Goal: Transaction & Acquisition: Book appointment/travel/reservation

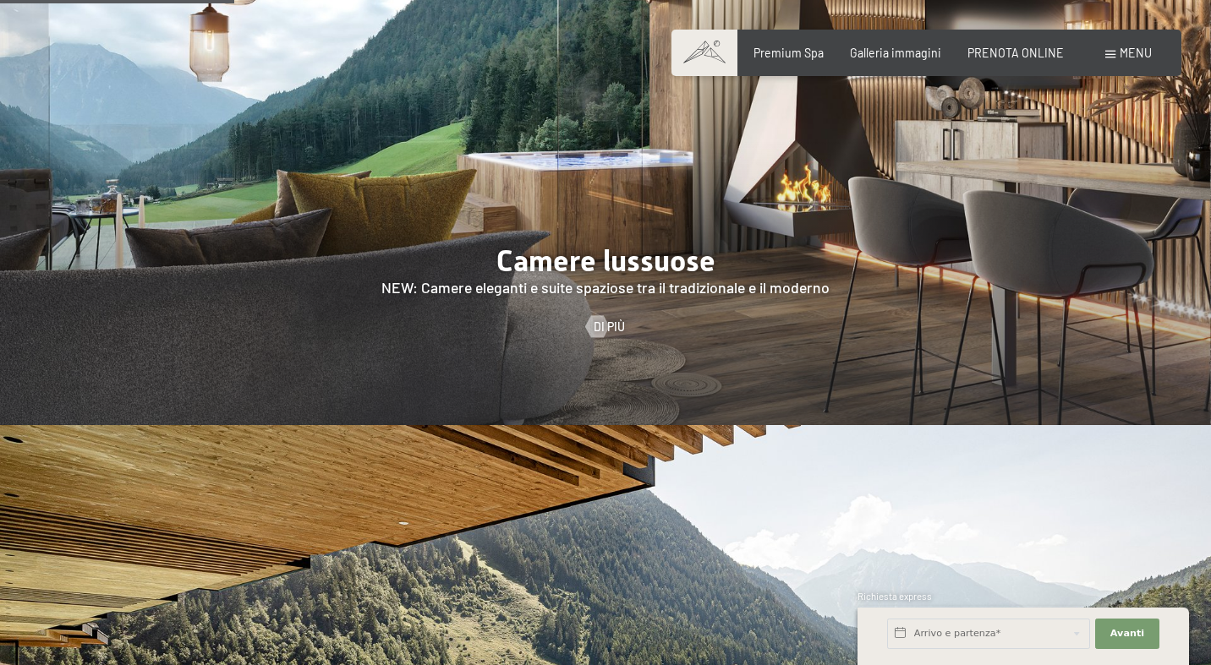
scroll to position [1557, 0]
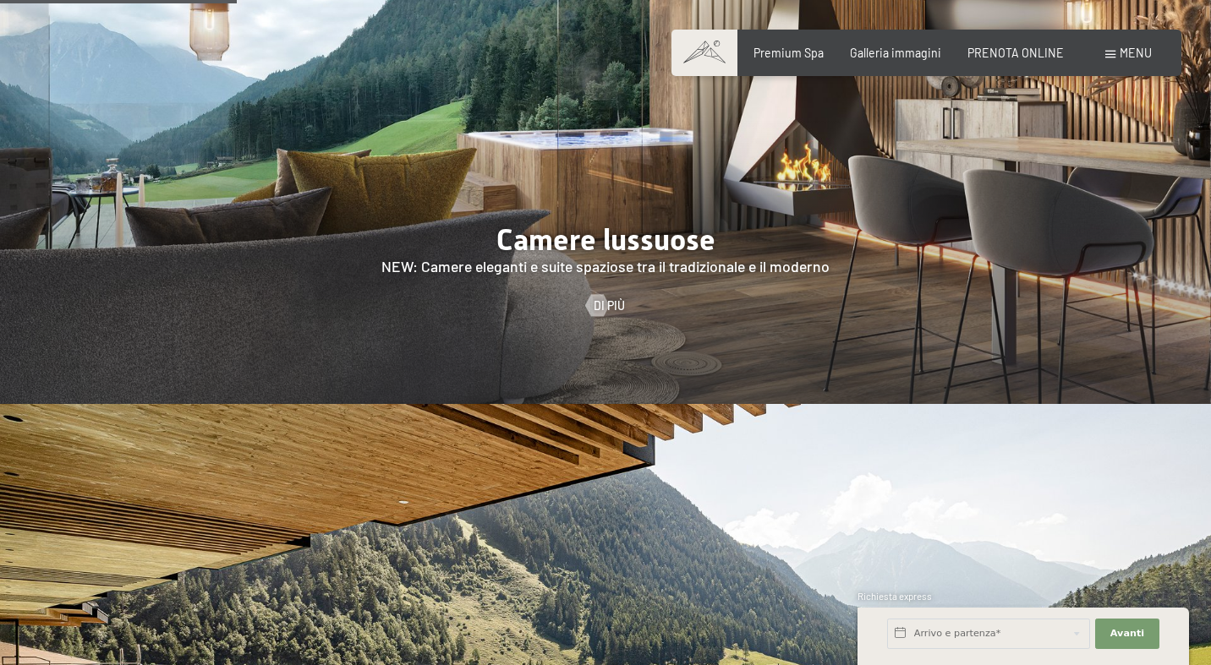
click at [802, 45] on div "Prenotazione Richiesta Premium Spa Galleria immagini PRENOTA ONLINE Menu DE IT …" at bounding box center [926, 53] width 450 height 17
click at [801, 57] on div "Premium Spa" at bounding box center [788, 50] width 70 height 17
click at [806, 53] on span "Premium Spa" at bounding box center [788, 50] width 70 height 14
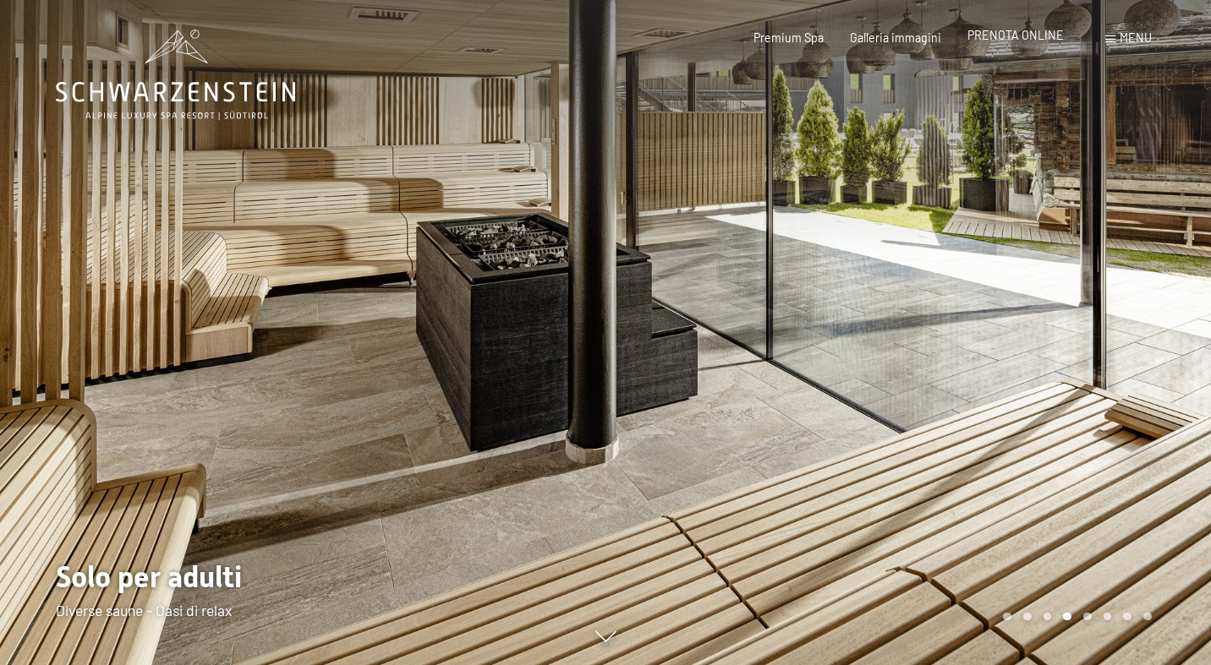
click at [1026, 34] on span "PRENOTA ONLINE" at bounding box center [1015, 35] width 96 height 14
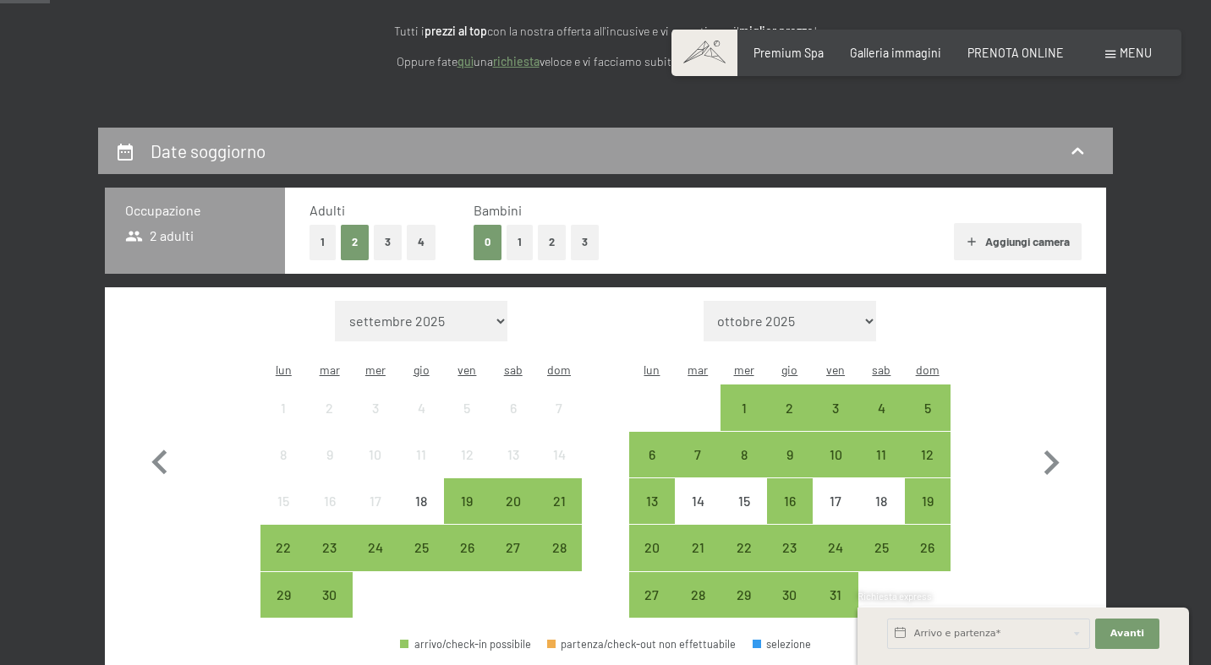
scroll to position [238, 0]
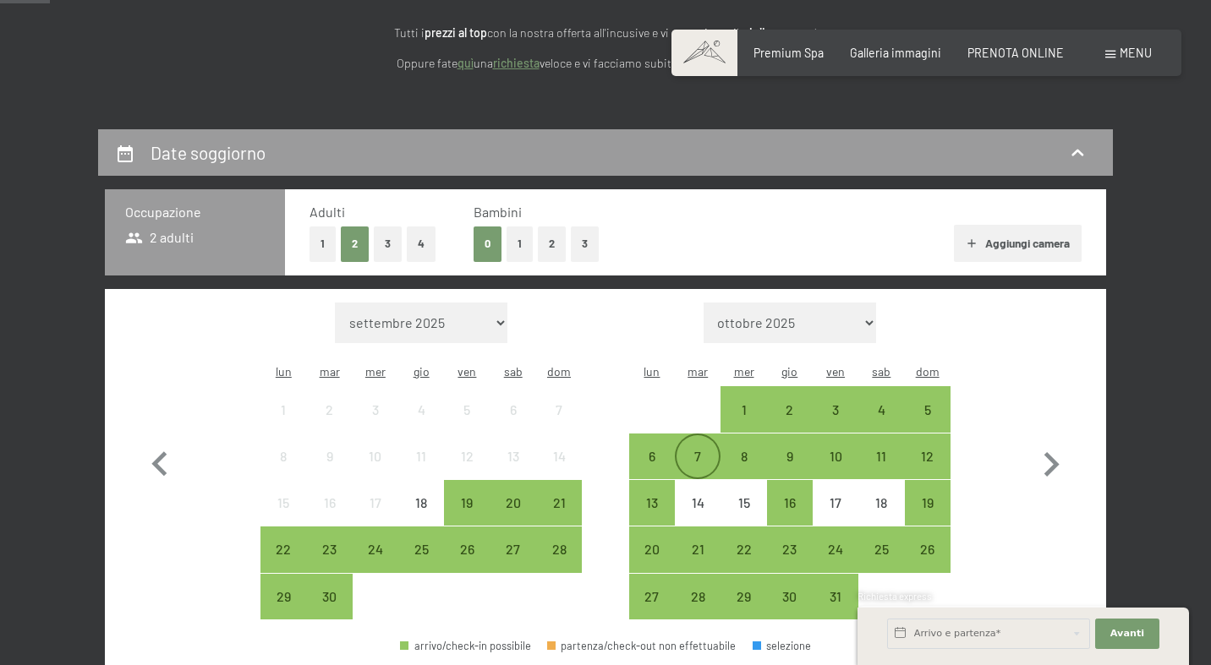
click at [693, 450] on div "7" at bounding box center [697, 471] width 42 height 42
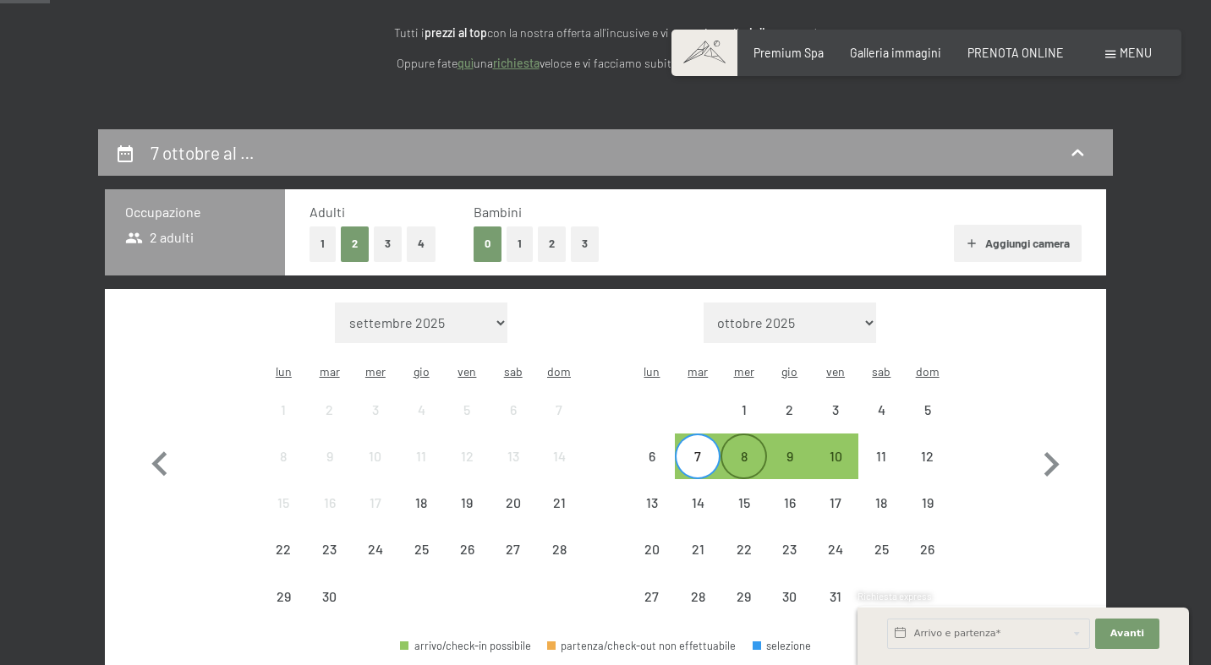
click at [748, 450] on div "8" at bounding box center [743, 471] width 42 height 42
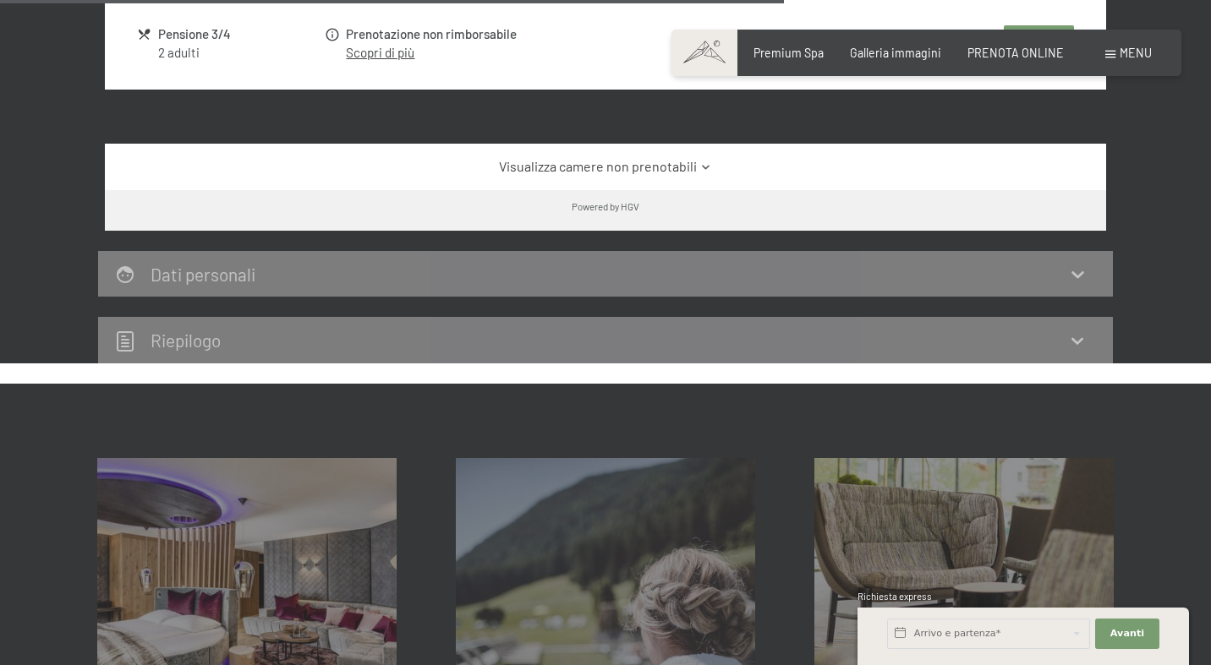
scroll to position [1412, 0]
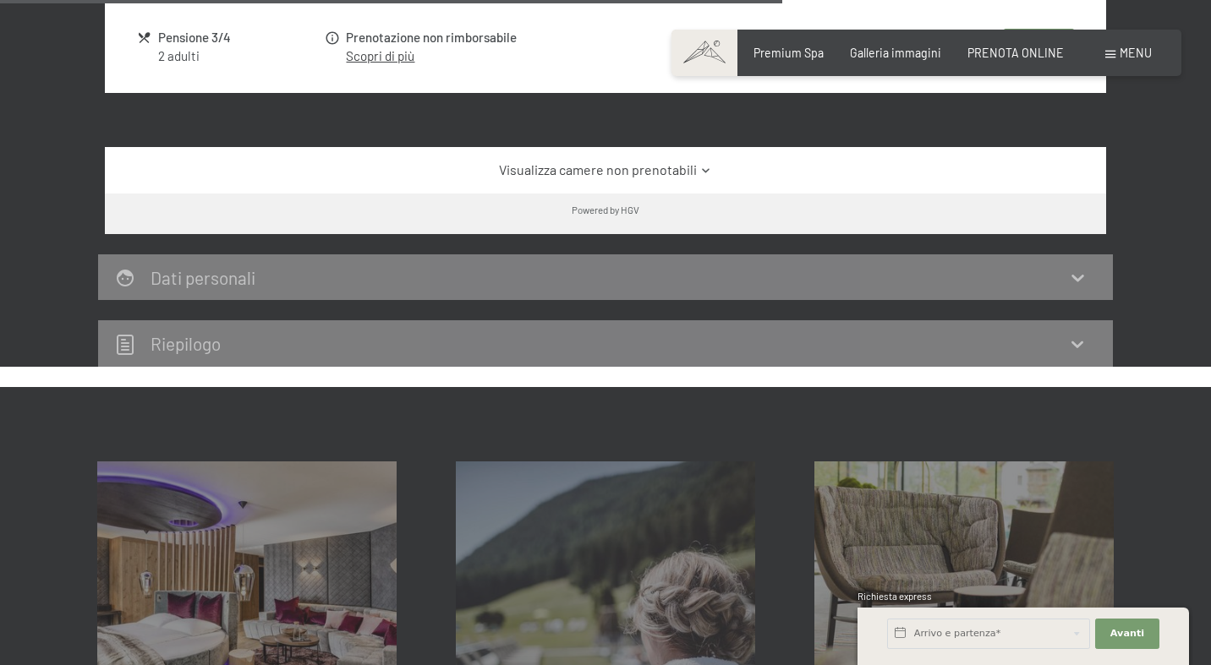
click at [675, 161] on link "Visualizza camere non prenotabili" at bounding box center [605, 170] width 941 height 19
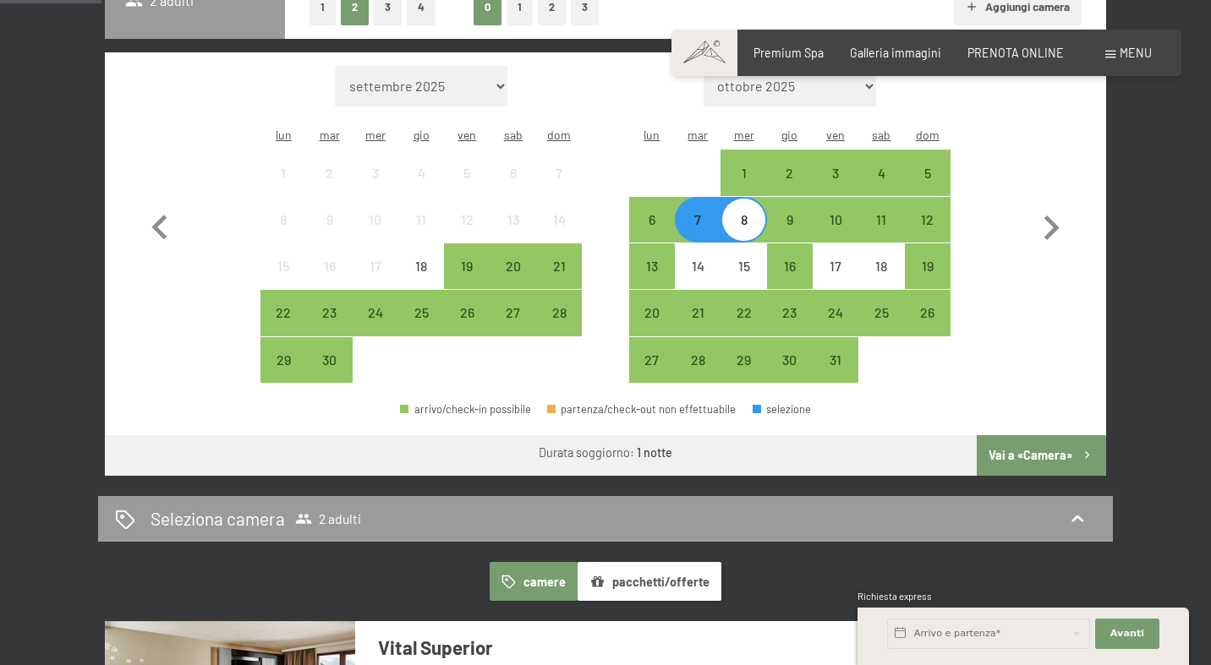
scroll to position [448, 0]
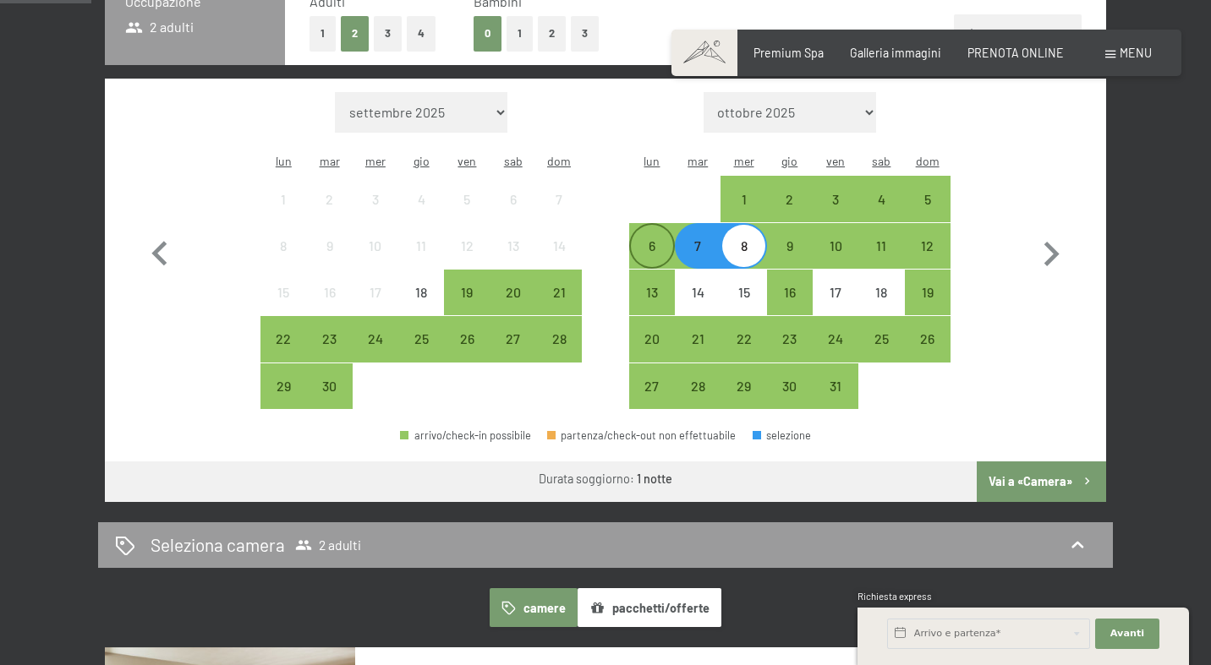
click at [659, 239] on div "6" at bounding box center [652, 260] width 42 height 42
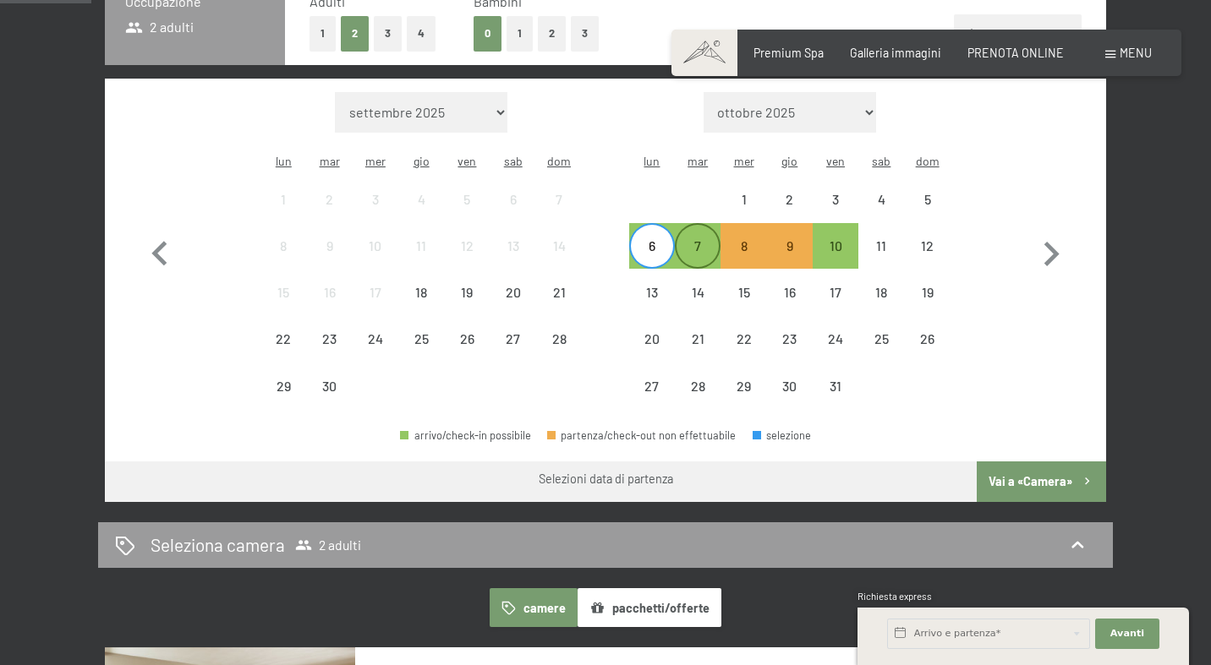
click at [709, 239] on div "7" at bounding box center [697, 260] width 42 height 42
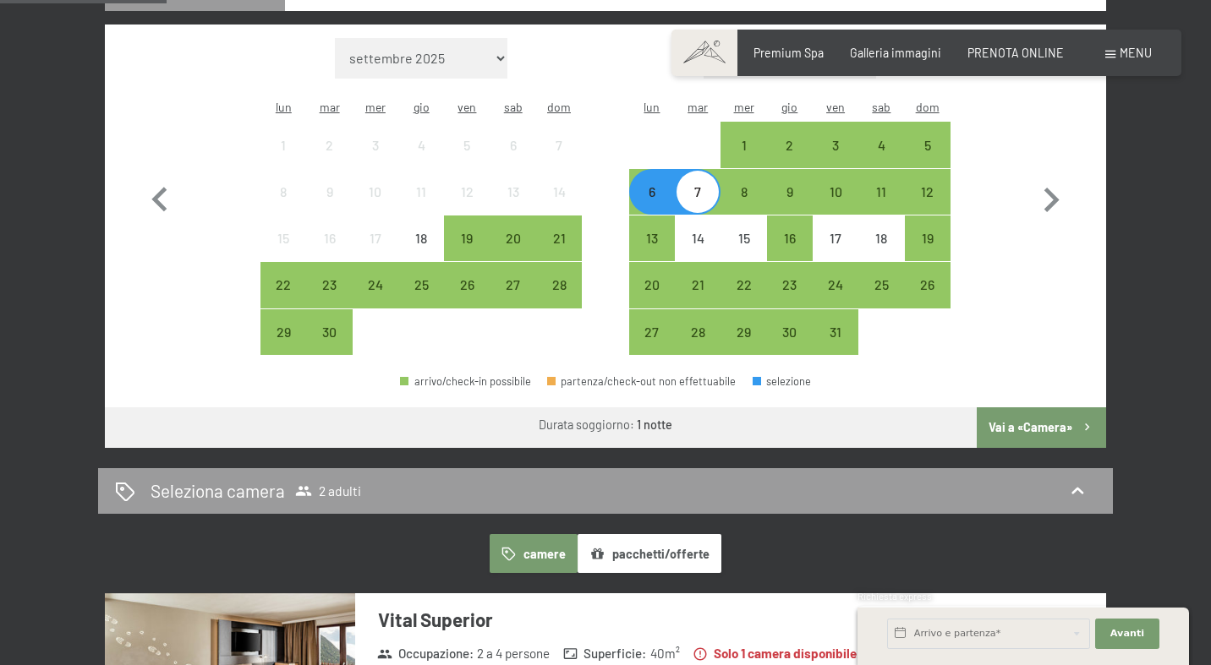
scroll to position [485, 0]
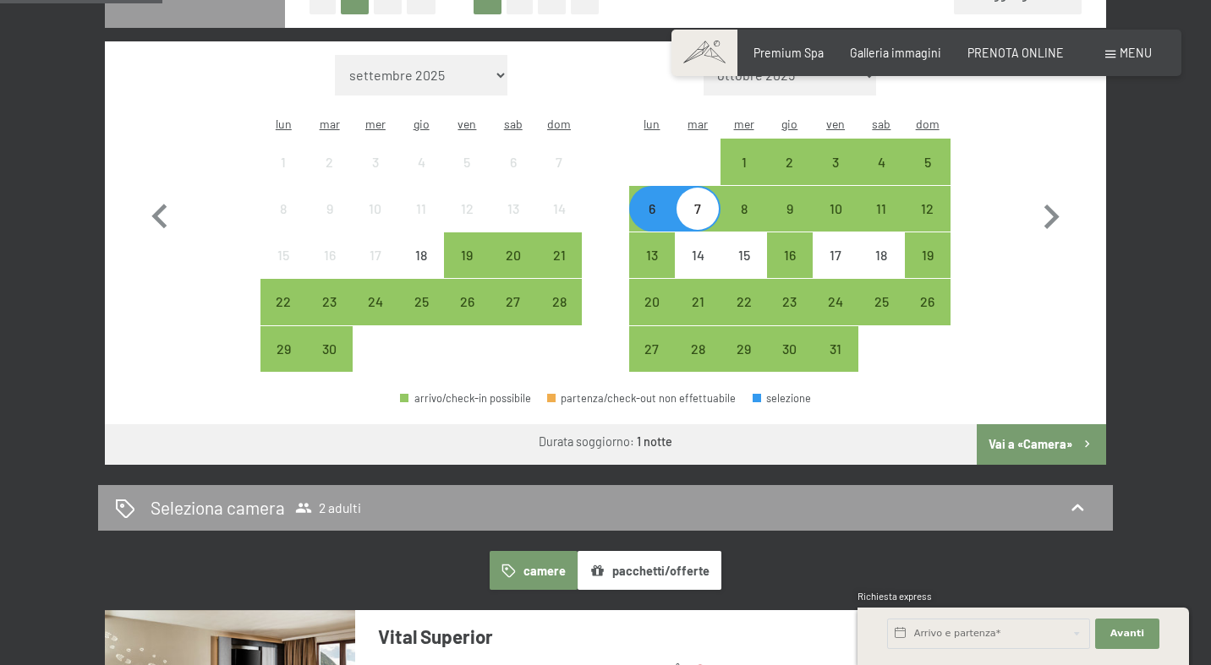
click at [709, 202] on div "7" at bounding box center [697, 223] width 42 height 42
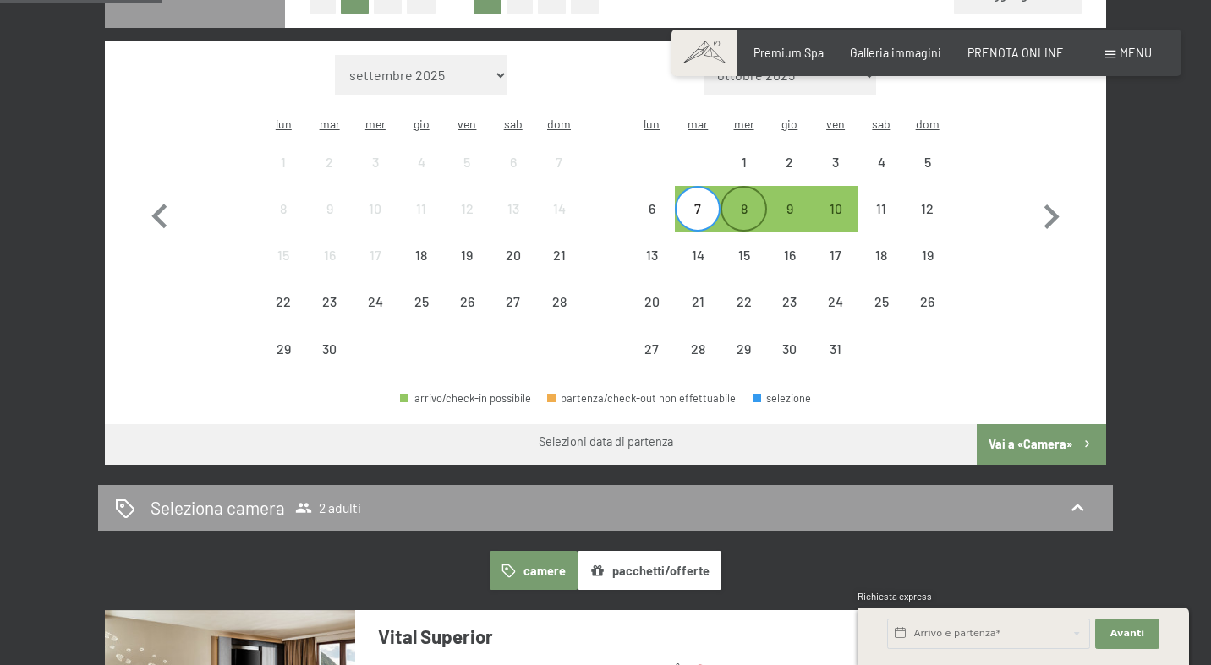
click at [754, 202] on div "8" at bounding box center [743, 223] width 42 height 42
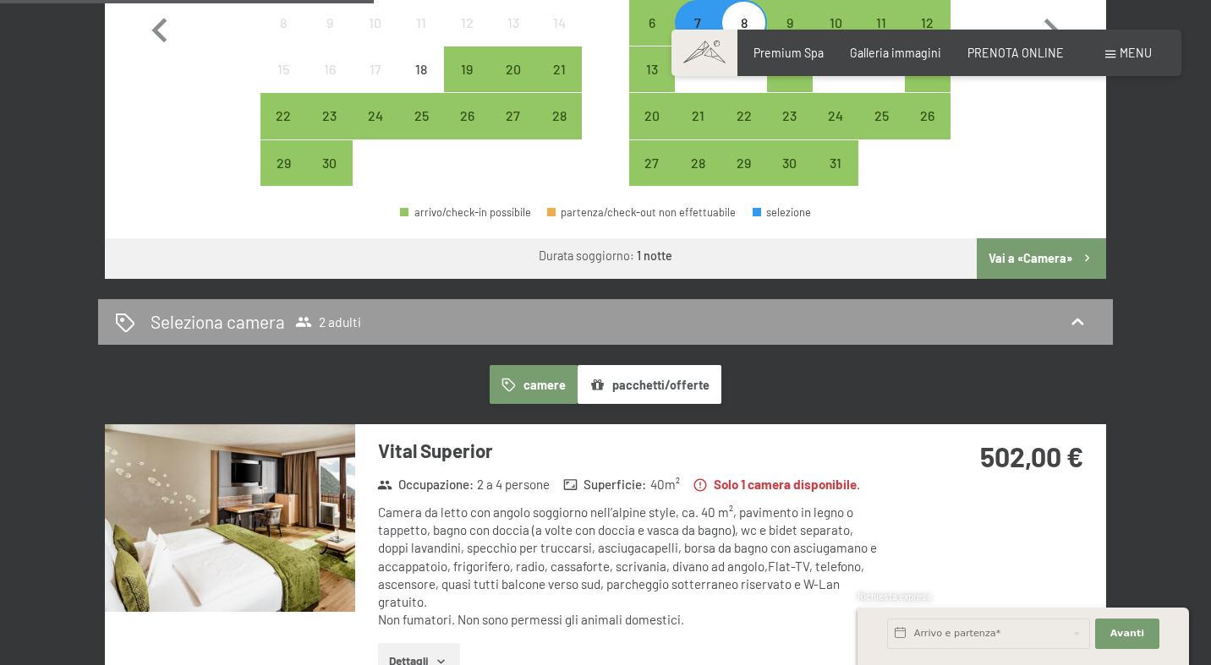
scroll to position [675, 0]
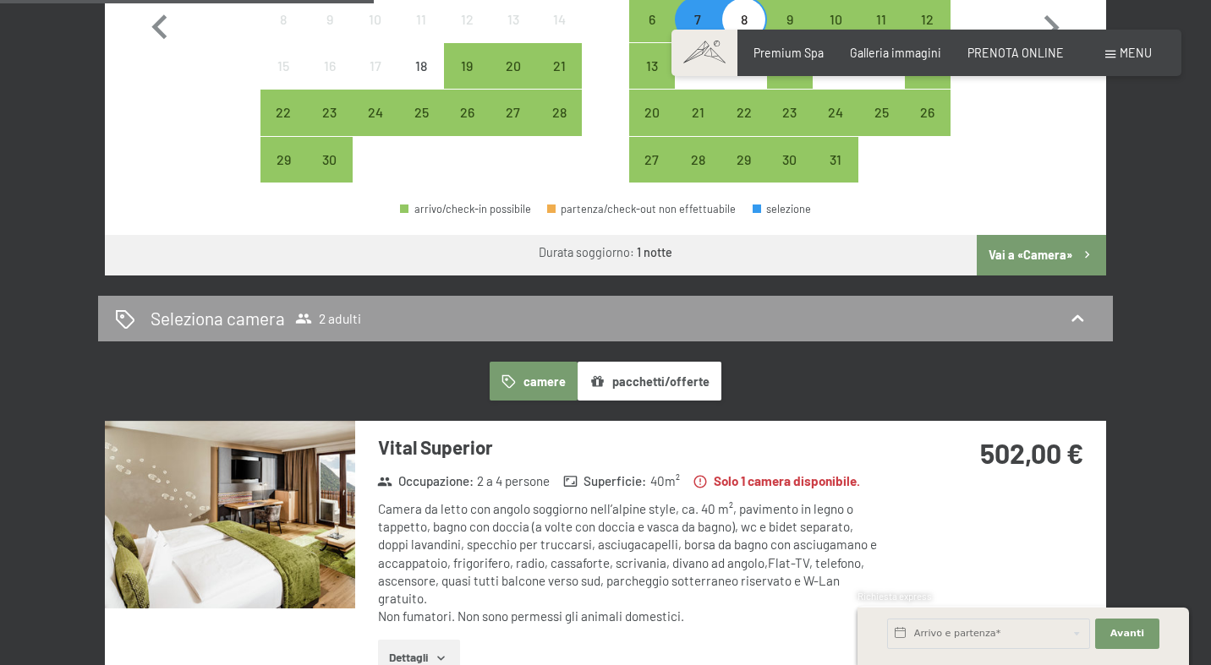
click at [678, 363] on button "pacchetti/offerte" at bounding box center [649, 381] width 144 height 39
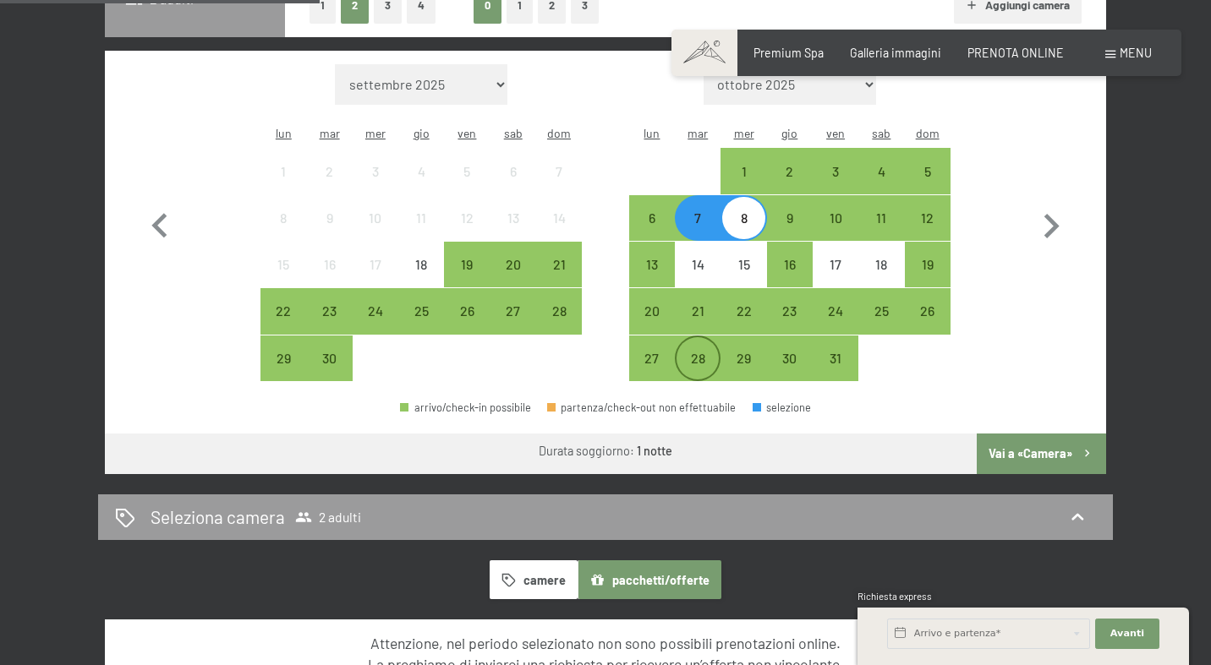
scroll to position [473, 0]
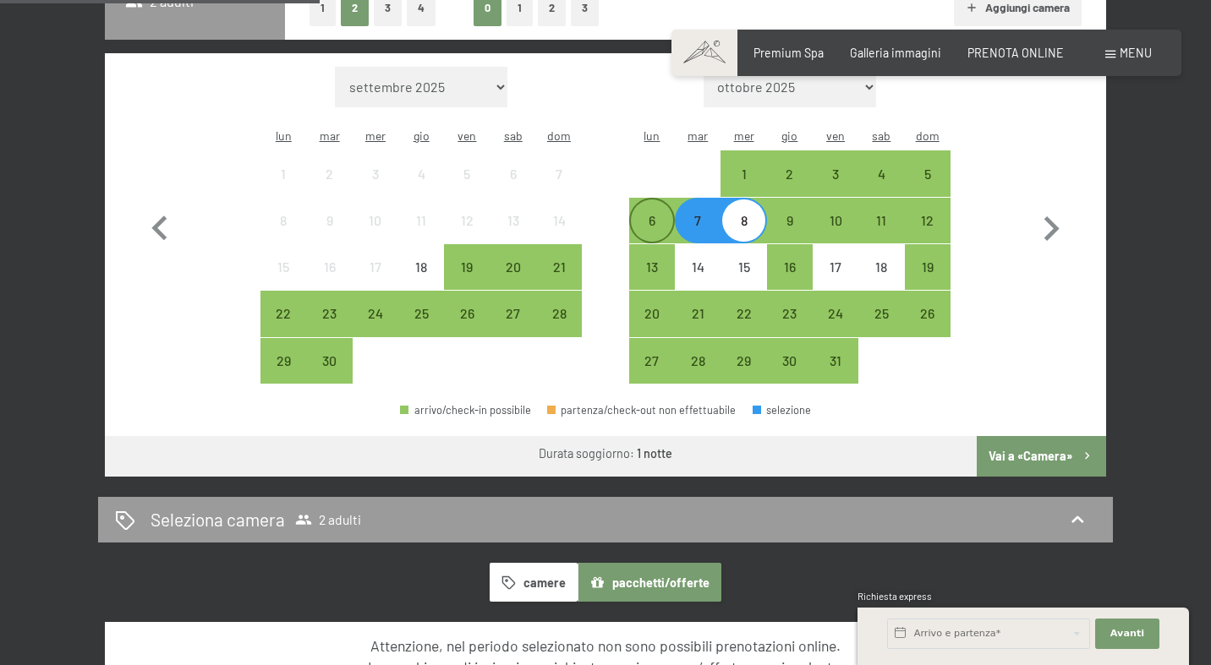
click at [661, 214] on div "6" at bounding box center [652, 235] width 42 height 42
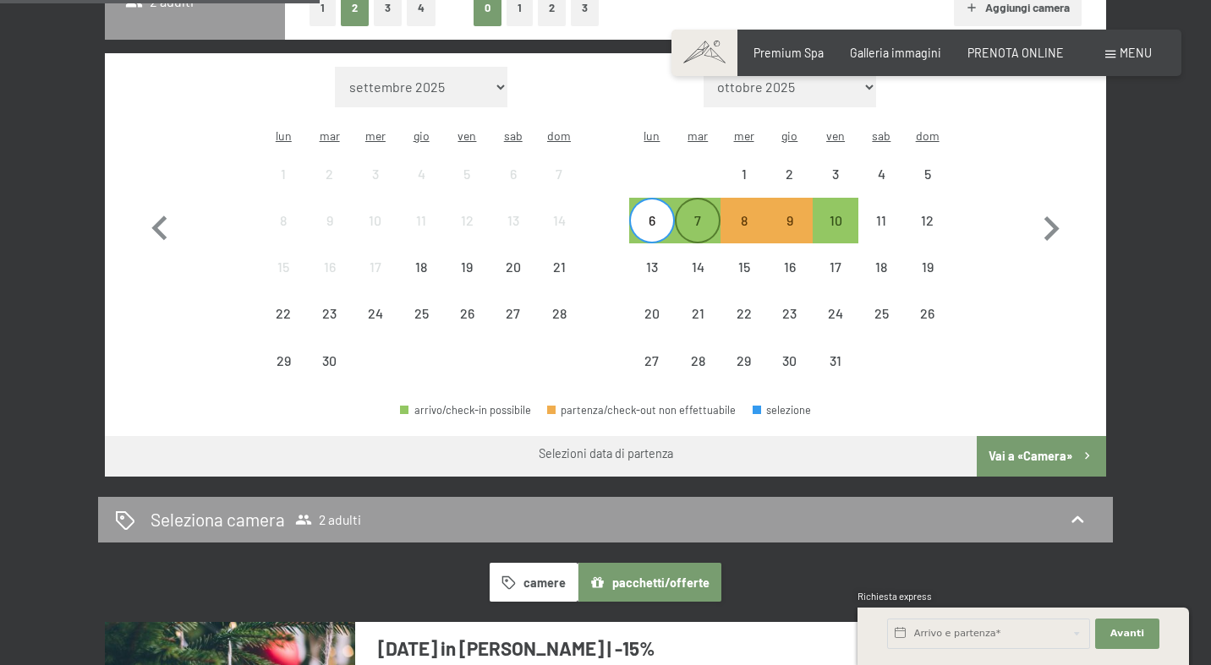
click at [704, 214] on div "7" at bounding box center [697, 235] width 42 height 42
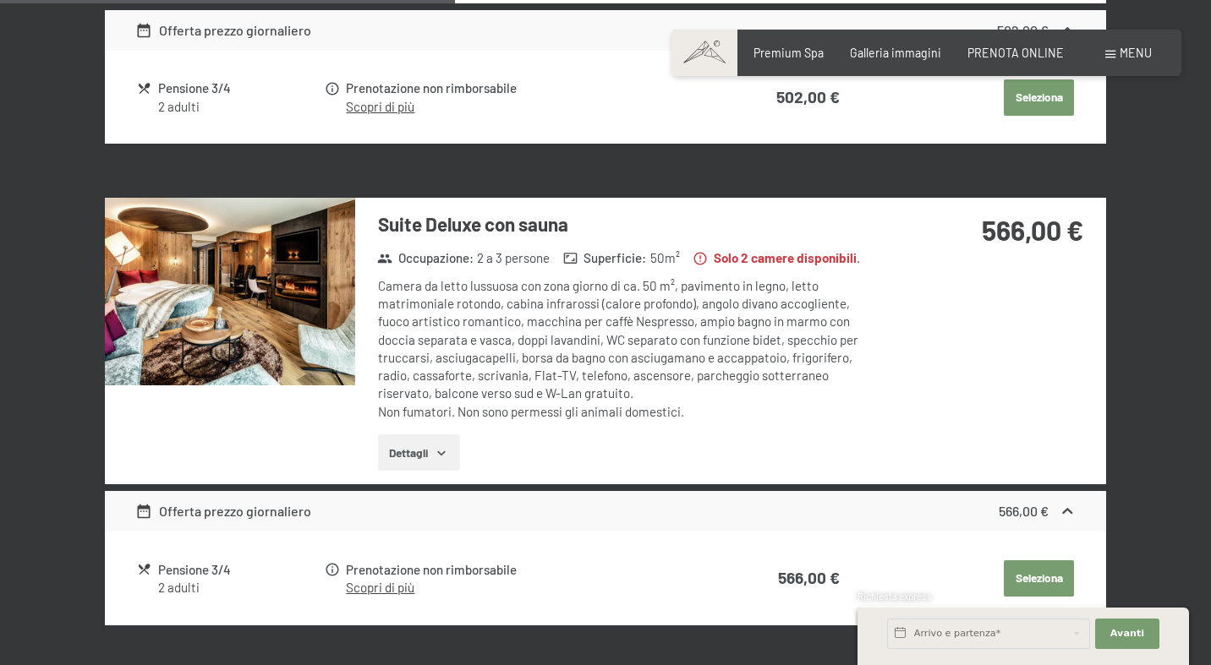
scroll to position [1362, 0]
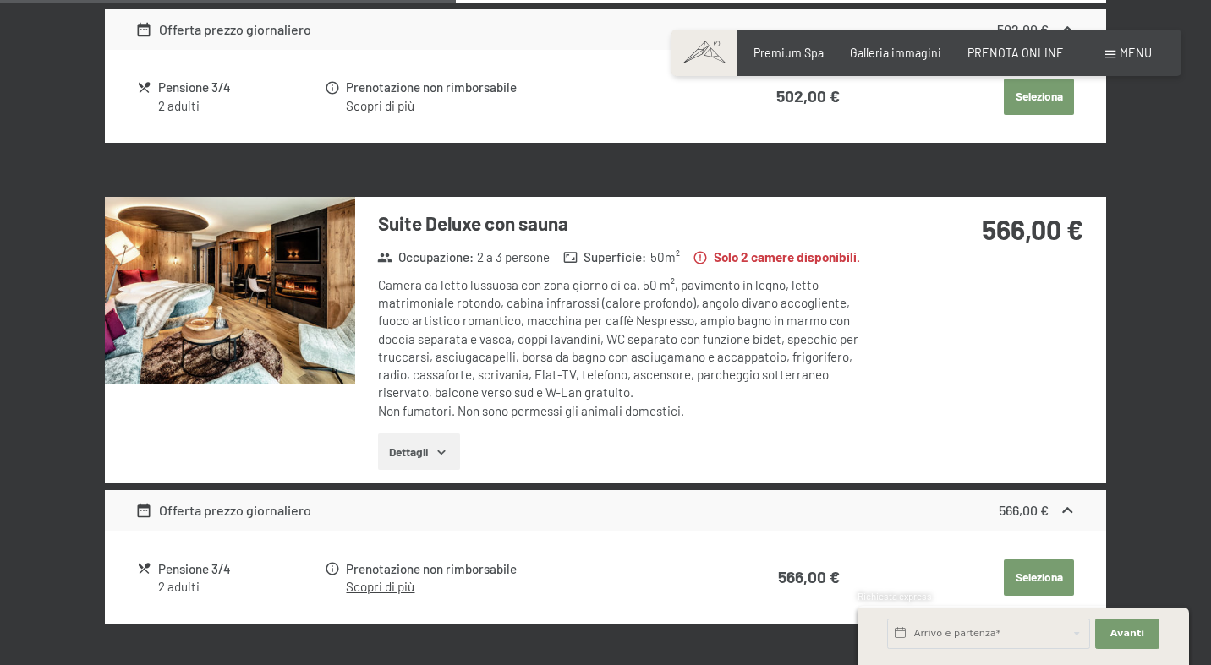
click at [451, 434] on button "Dettagli" at bounding box center [419, 452] width 82 height 37
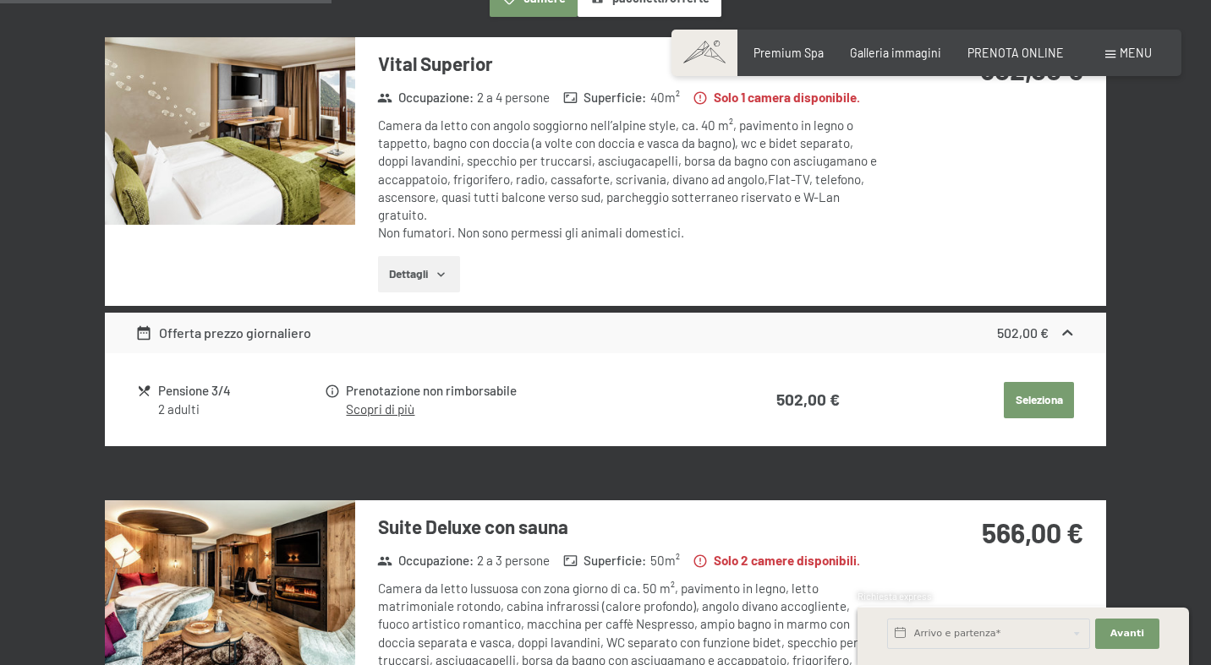
scroll to position [1048, 0]
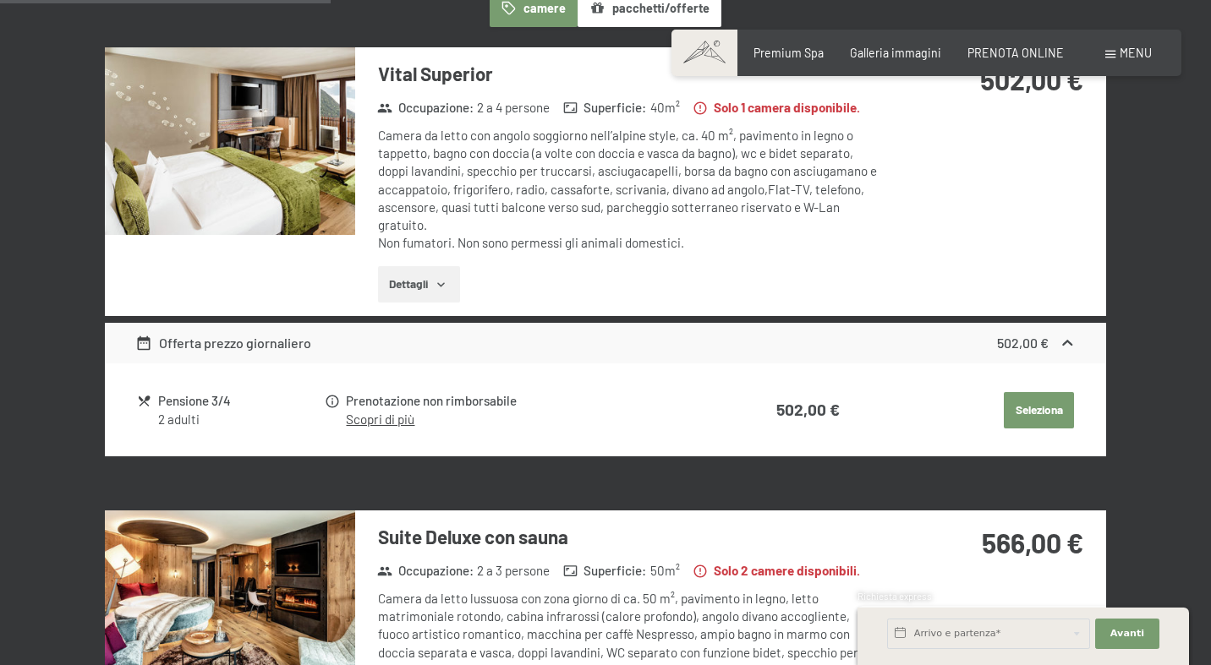
click at [430, 266] on button "Dettagli" at bounding box center [419, 284] width 82 height 37
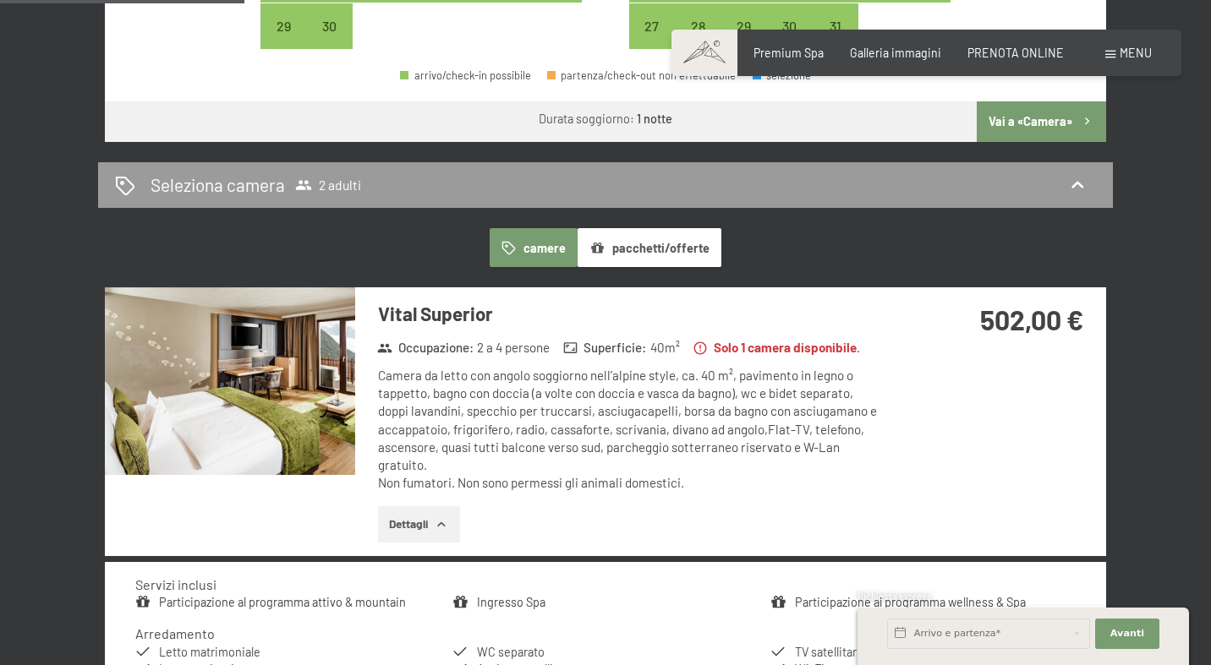
scroll to position [812, 0]
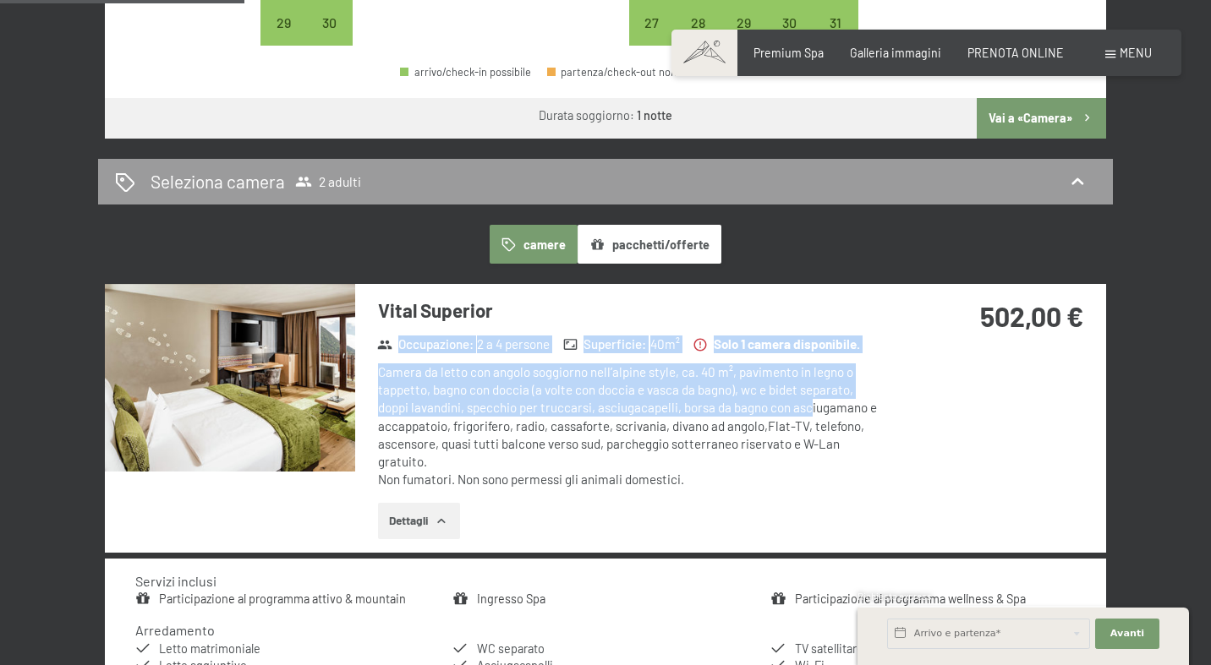
drag, startPoint x: 855, startPoint y: 277, endPoint x: 802, endPoint y: 377, distance: 112.7
click at [806, 379] on div "Vital Superior Occupazione : 2 a 4 persone Superficie : 40 m² Solo 1 camera dis…" at bounding box center [618, 418] width 526 height 269
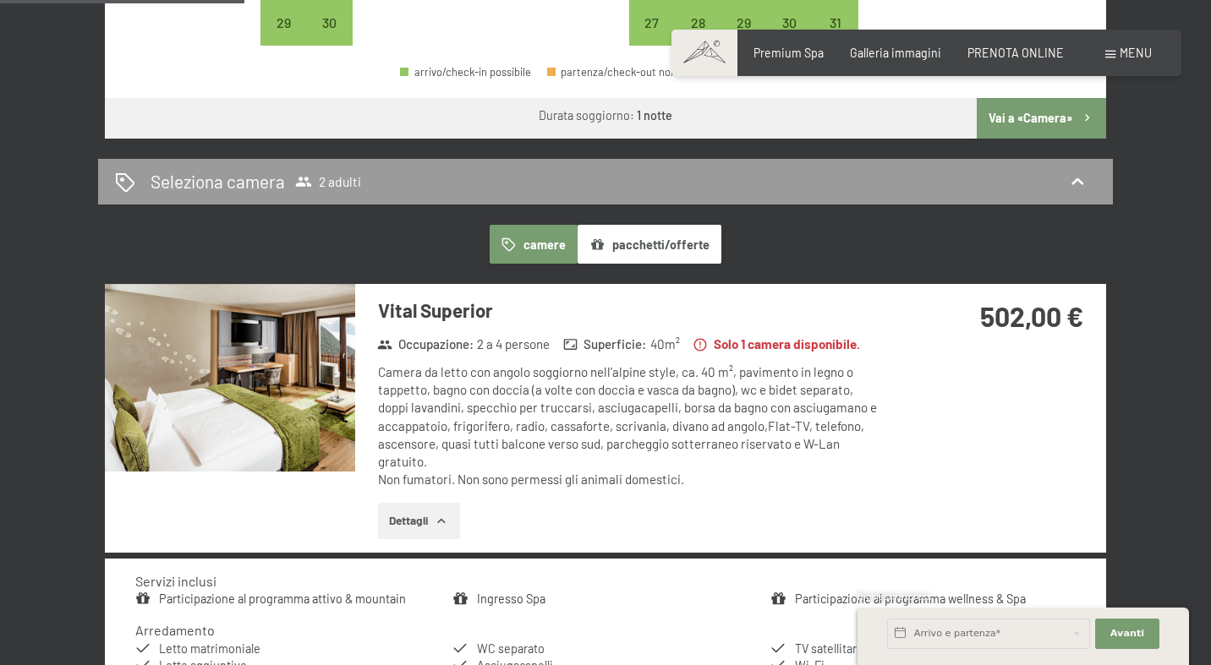
click at [925, 424] on div "Vital Superior Occupazione : 2 a 4 persone Superficie : 40 m² Solo 1 camera dis…" at bounding box center [605, 418] width 1001 height 269
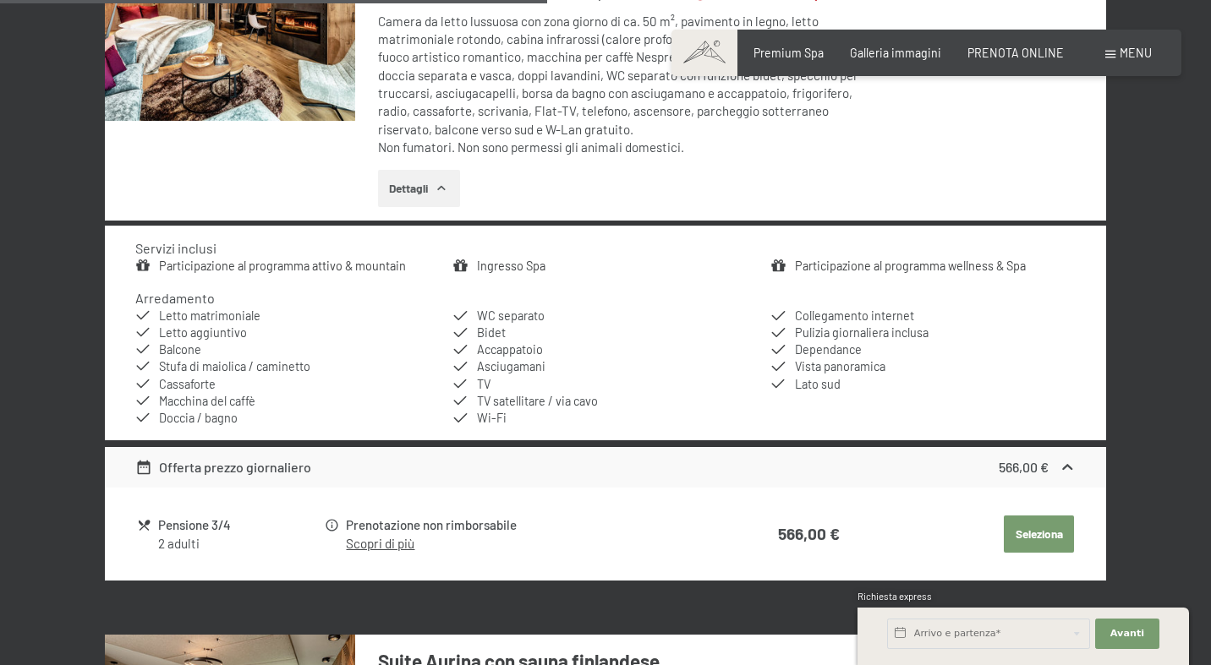
scroll to position [1819, 0]
